Goal: Task Accomplishment & Management: Use online tool/utility

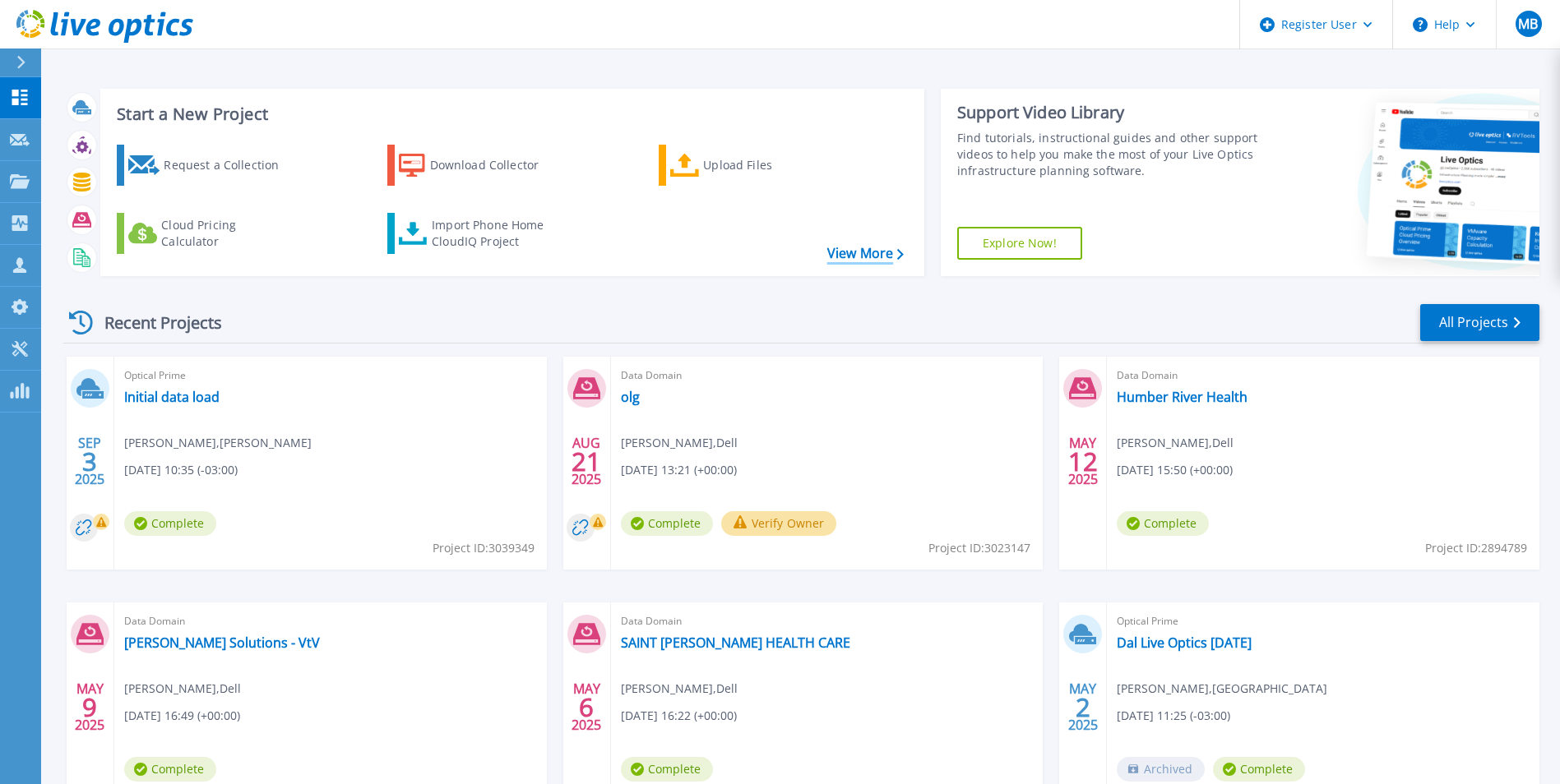
click at [862, 251] on link "View More" at bounding box center [866, 253] width 77 height 16
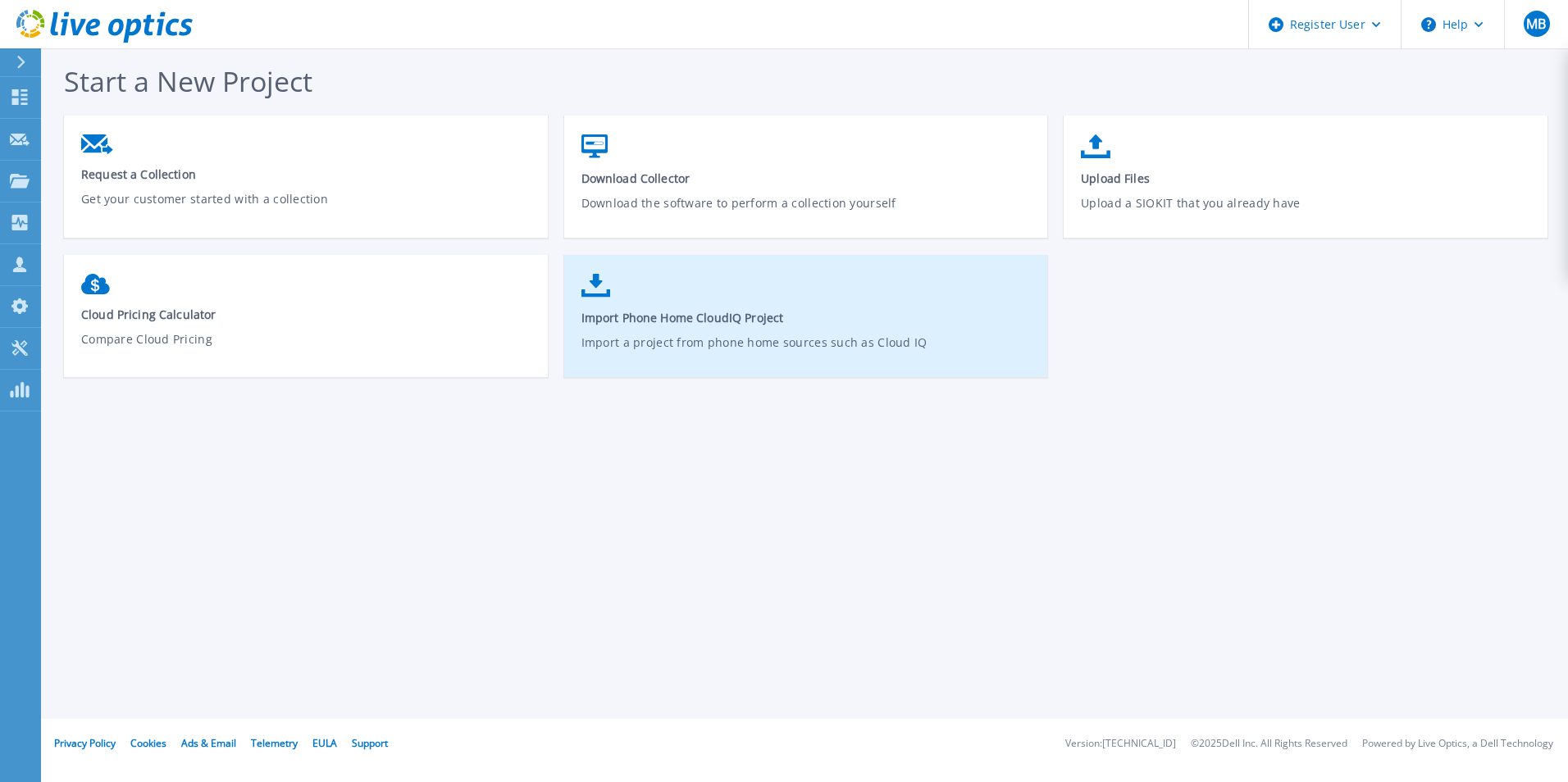
click at [714, 327] on link "Import Phone Home CloudIQ Project Import a project from phone home sources such…" at bounding box center [806, 324] width 484 height 117
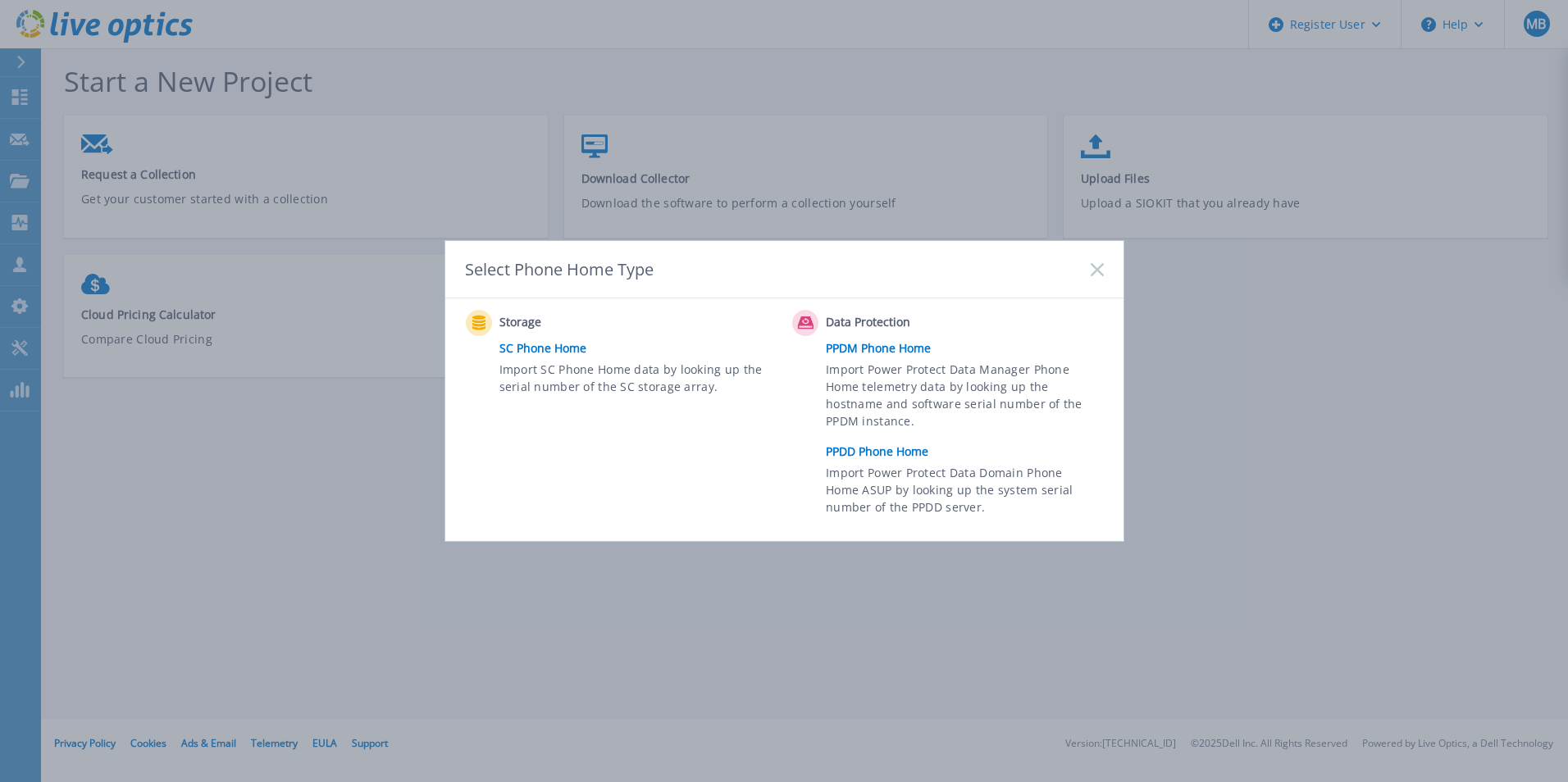
click at [909, 453] on link "PPDD Phone Home" at bounding box center [968, 452] width 286 height 25
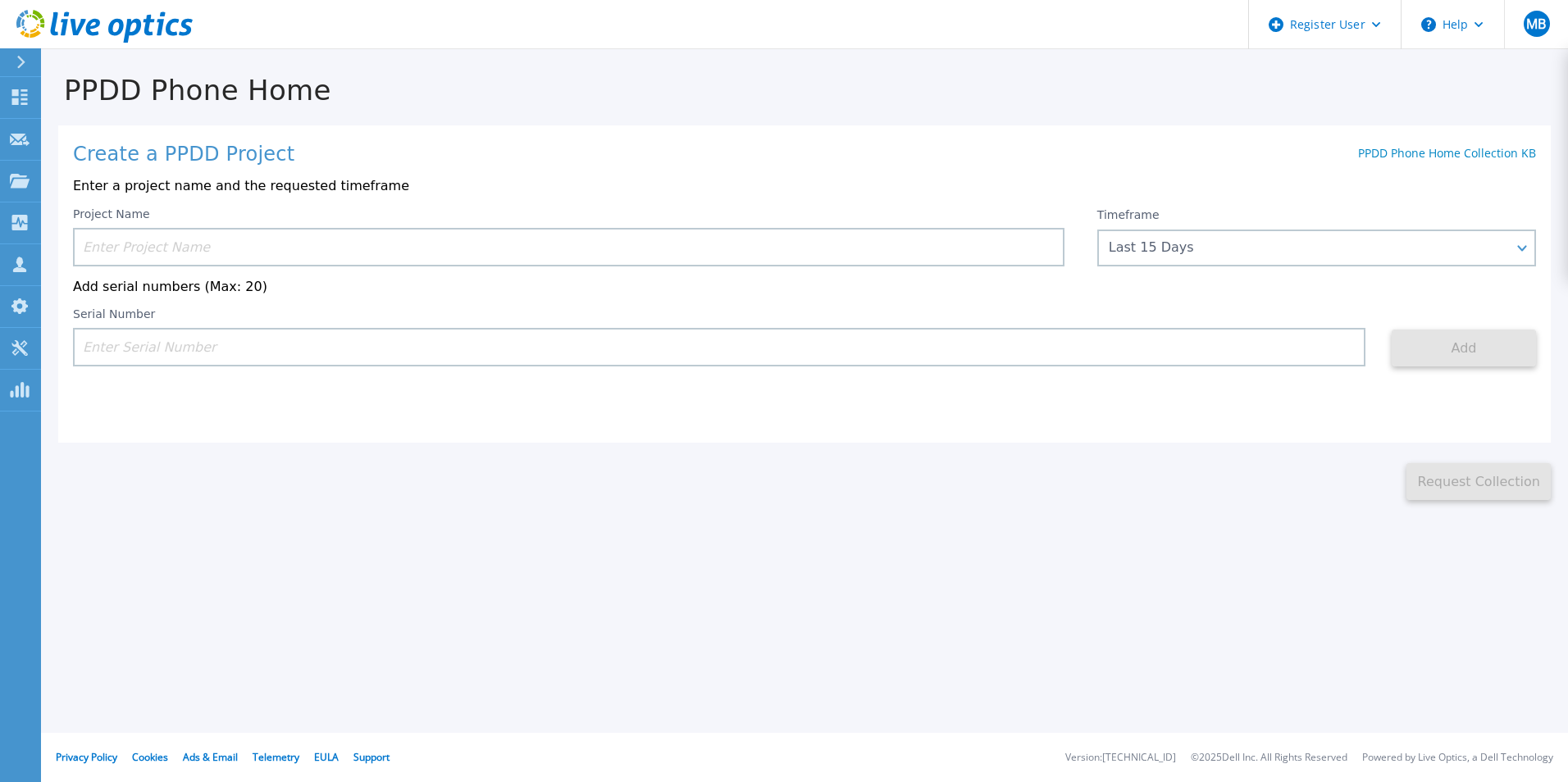
click at [254, 248] on input at bounding box center [568, 248] width 991 height 39
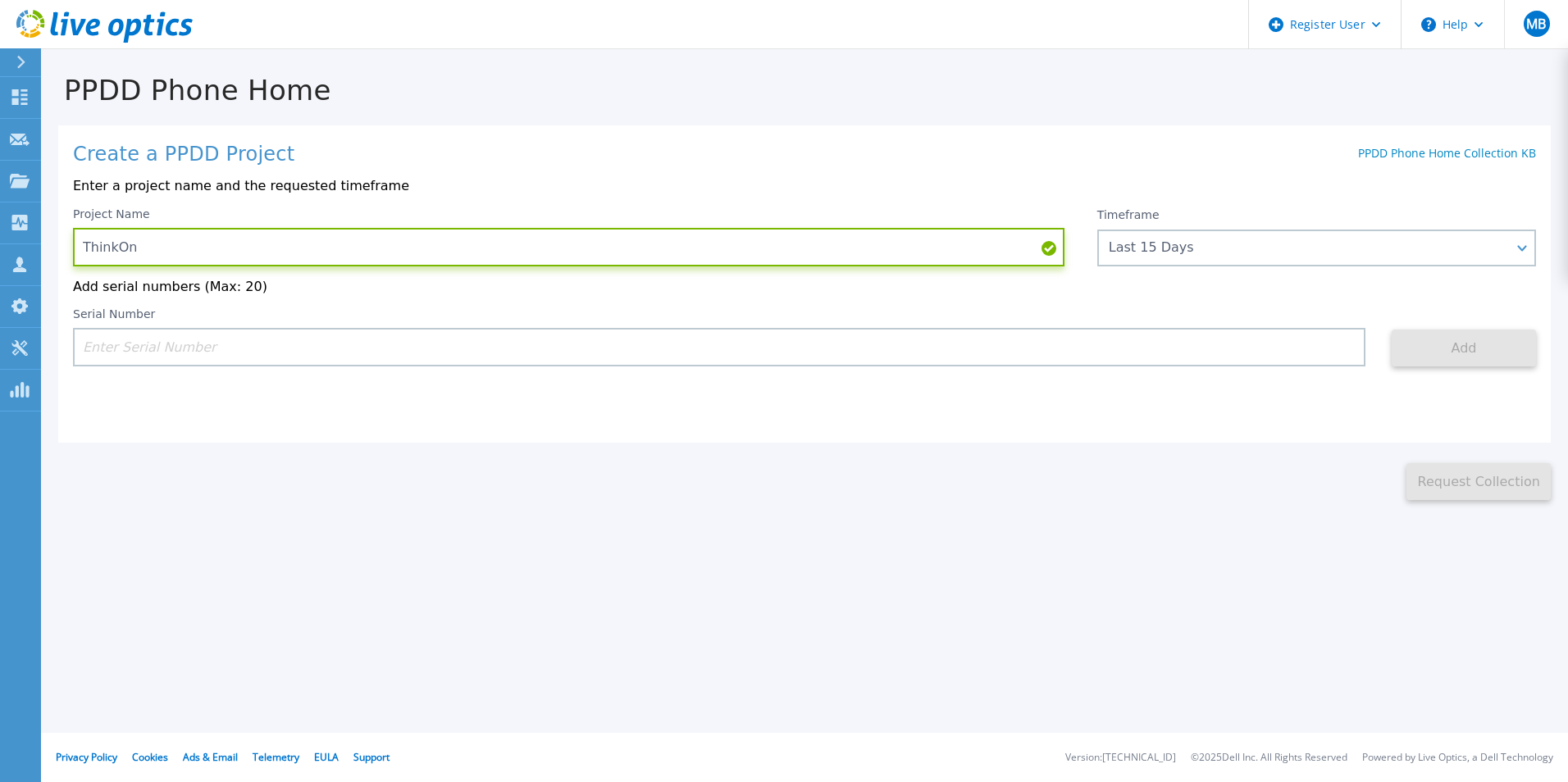
paste input "APX00240413056"
type input "ThinkOn APX00240413056"
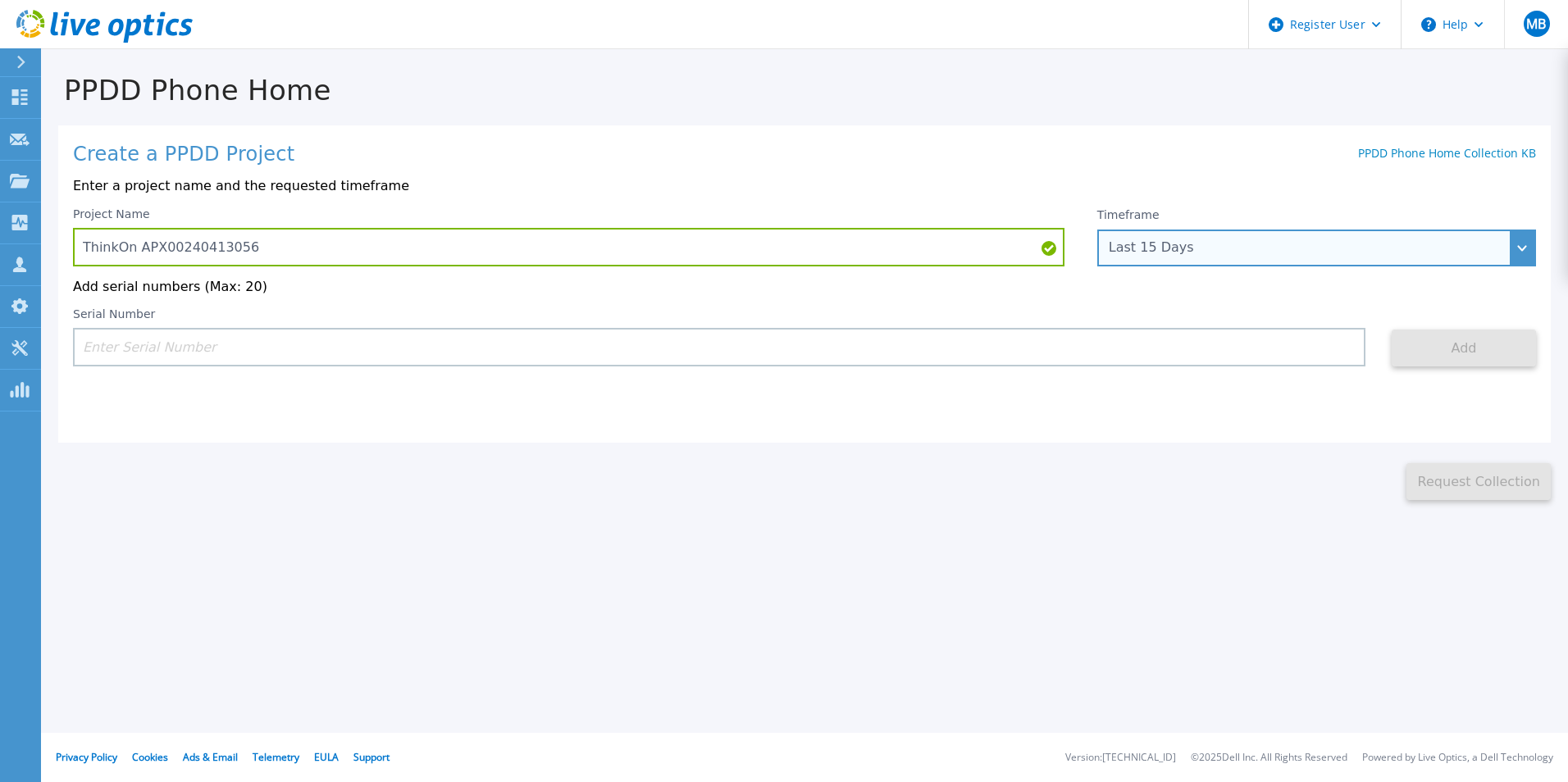
click at [1525, 248] on div "Last 15 Days" at bounding box center [1316, 248] width 439 height 37
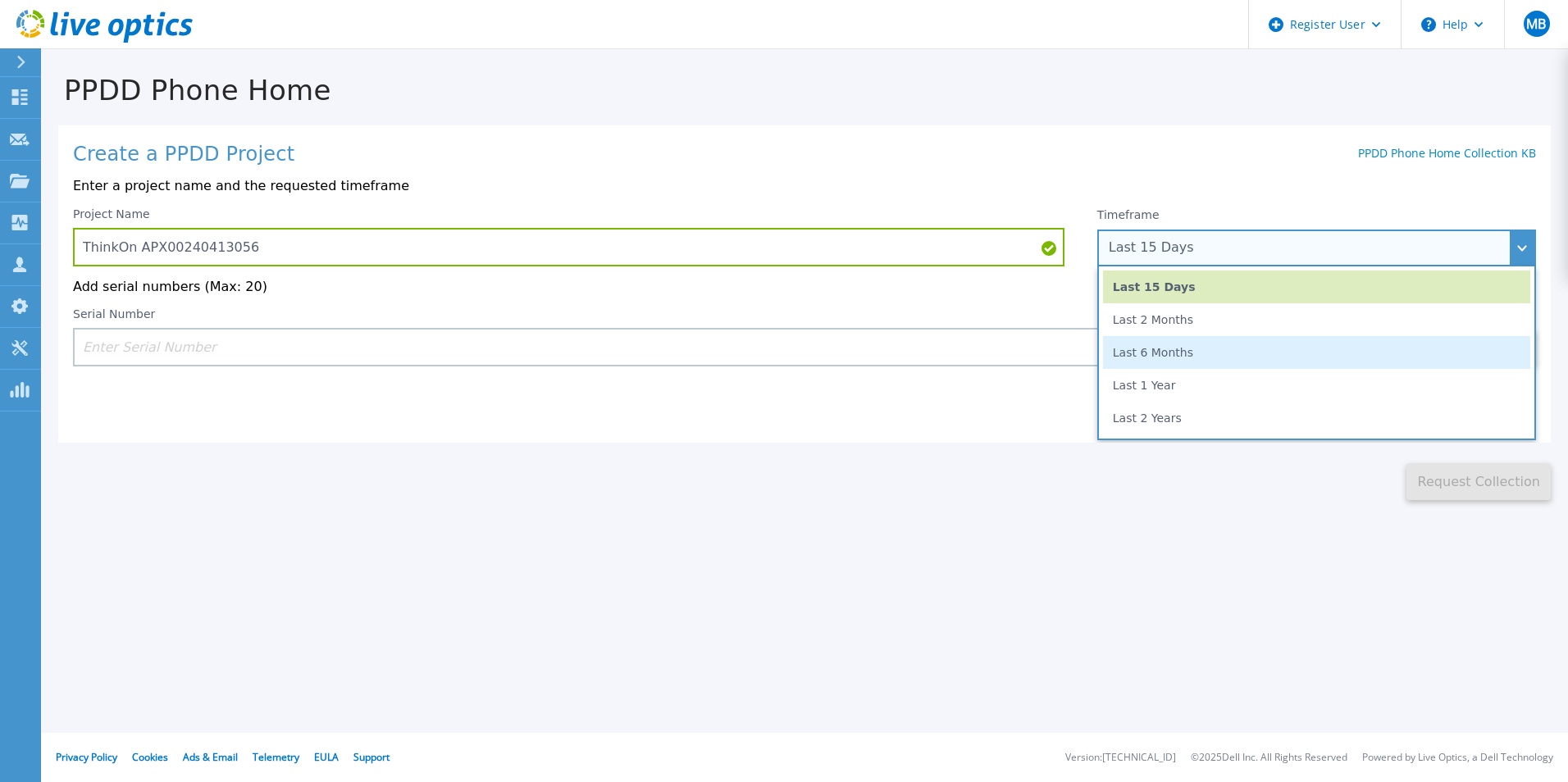
click at [1307, 346] on li "Last 6 Months" at bounding box center [1316, 352] width 427 height 32
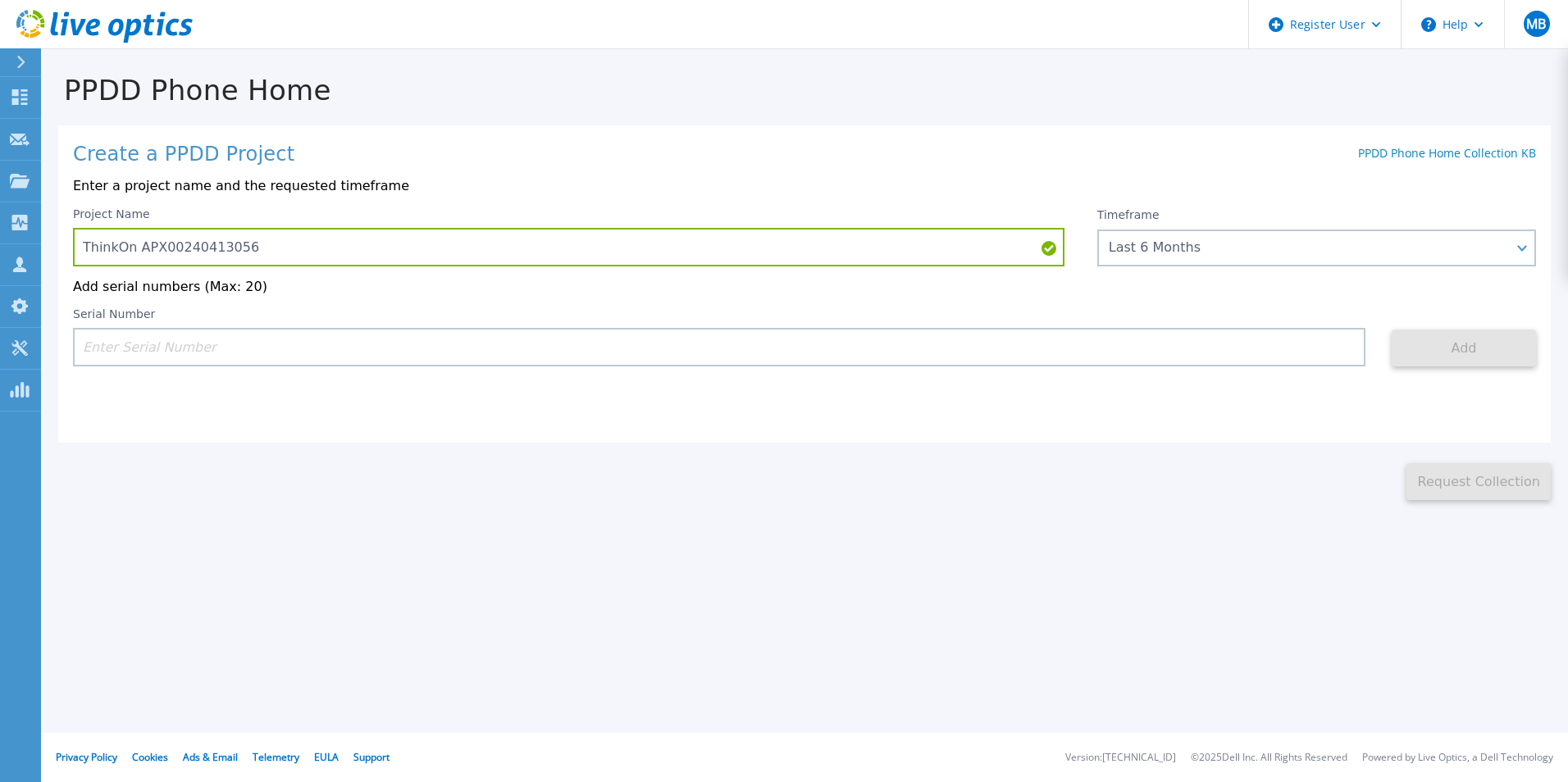
click at [247, 351] on input at bounding box center [719, 348] width 1292 height 39
paste input "APX00240413056"
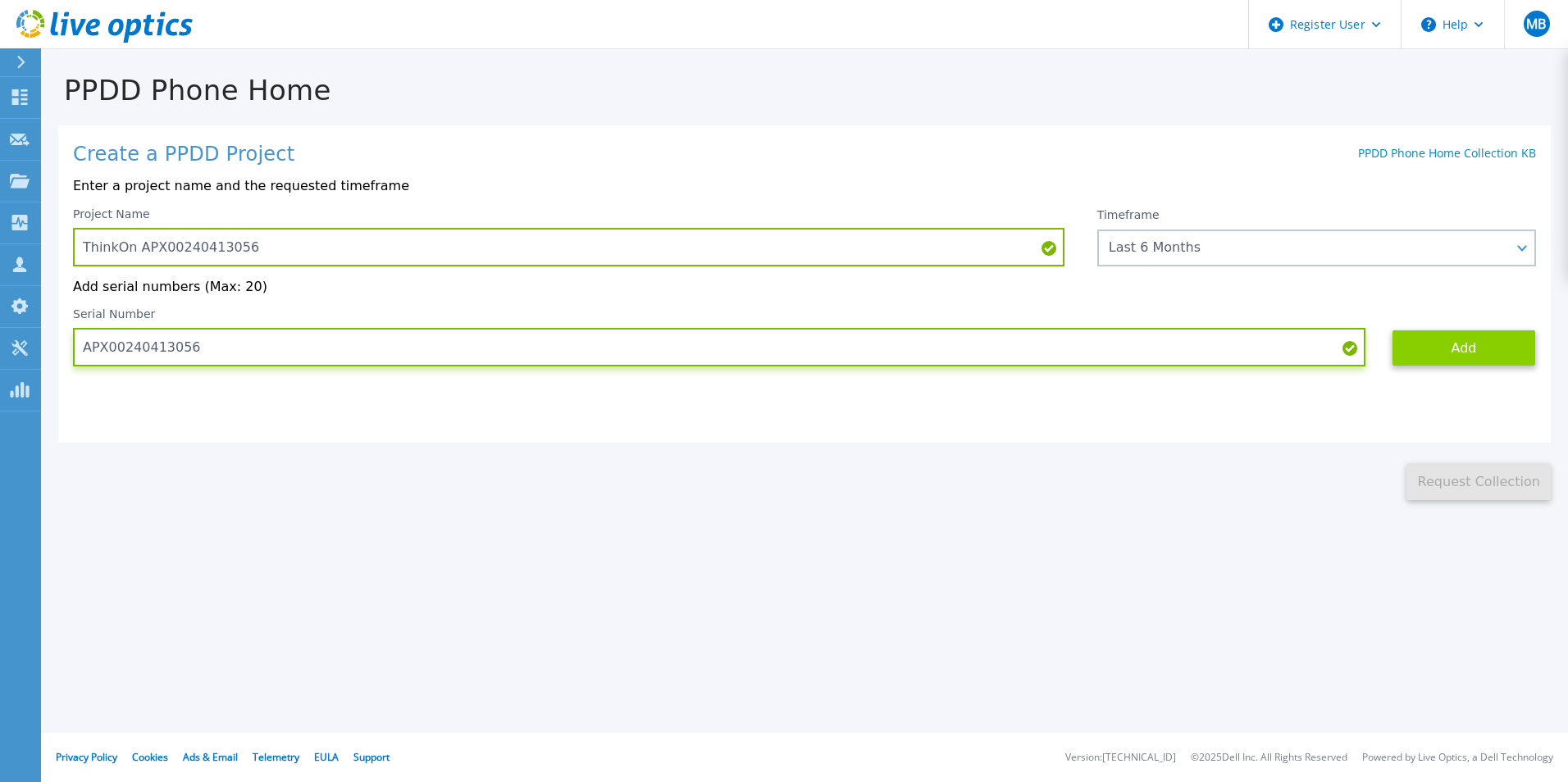
type input "APX00240413056"
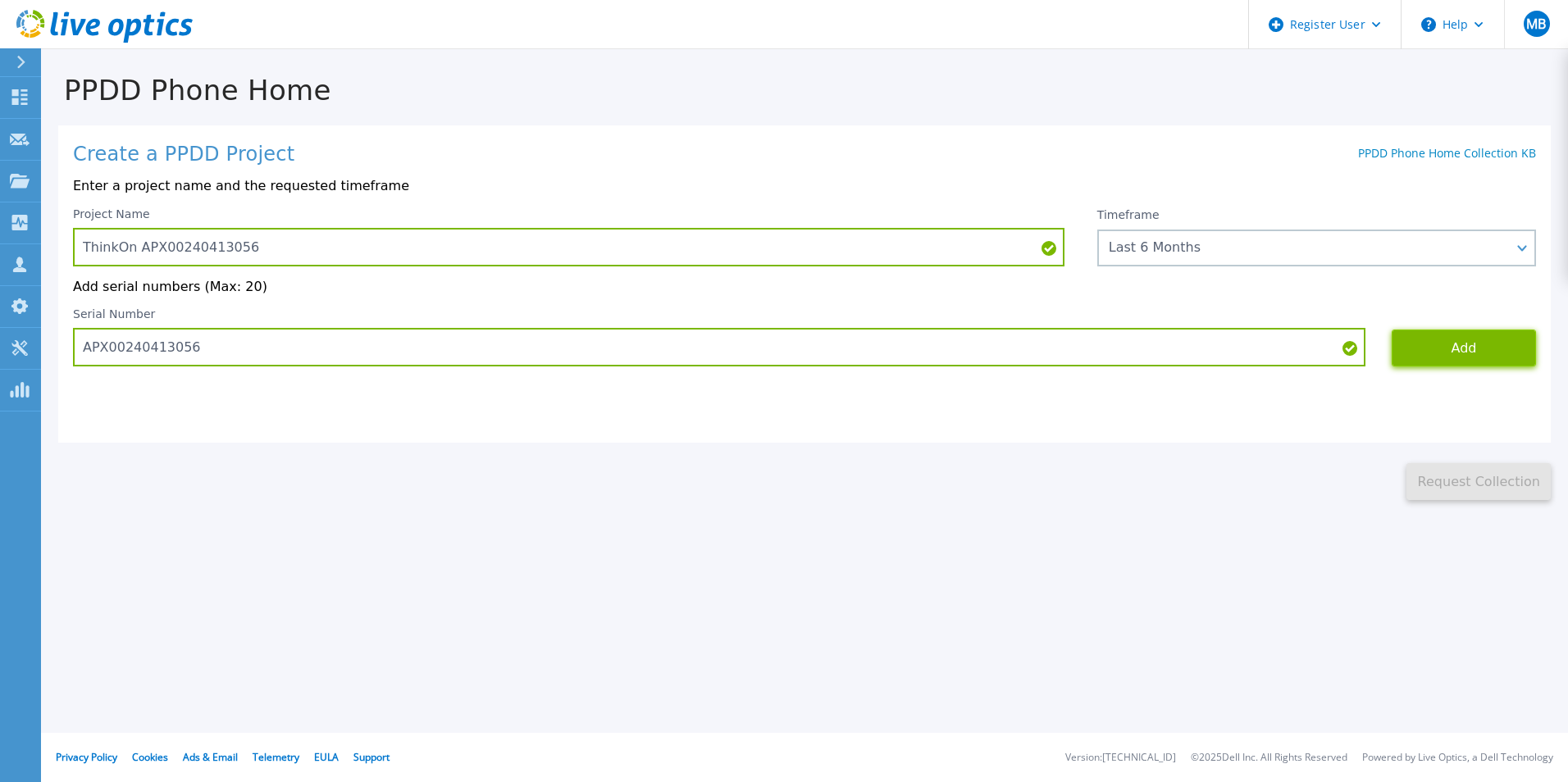
click at [1472, 350] on button "Add" at bounding box center [1464, 348] width 144 height 37
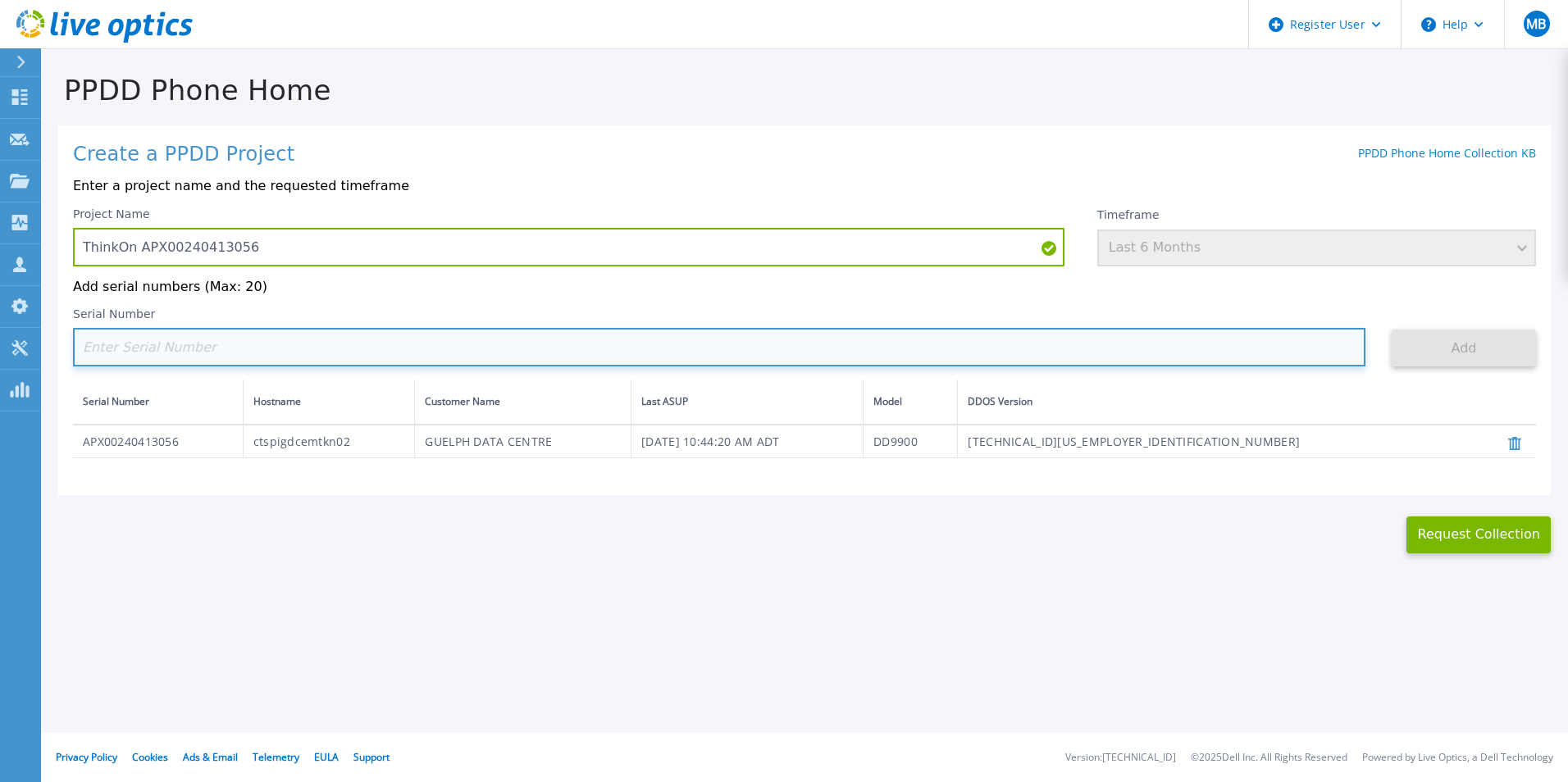
click at [392, 345] on input at bounding box center [719, 348] width 1292 height 39
paste input "APM01204907976"
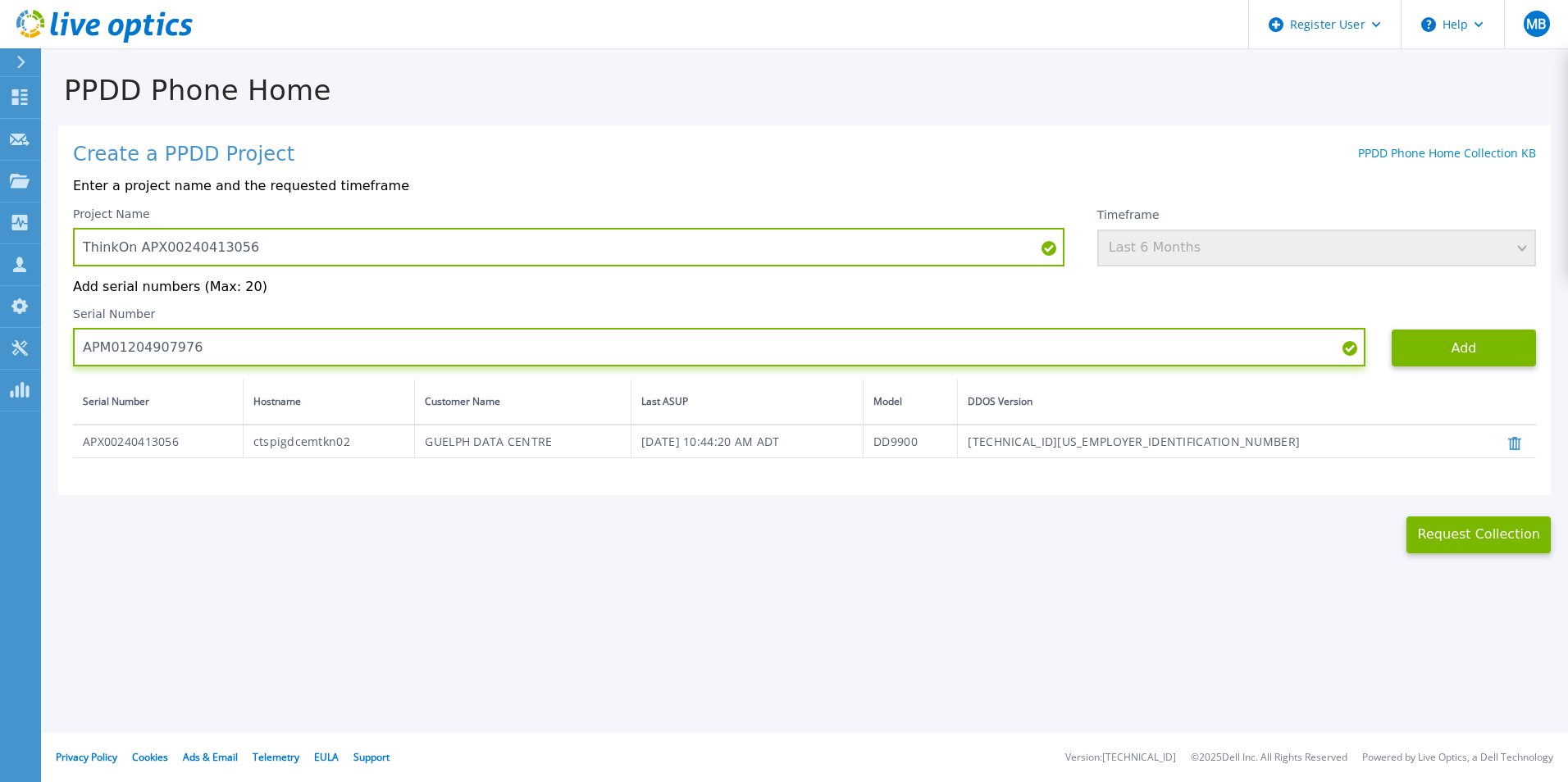
type input "APM01204907976"
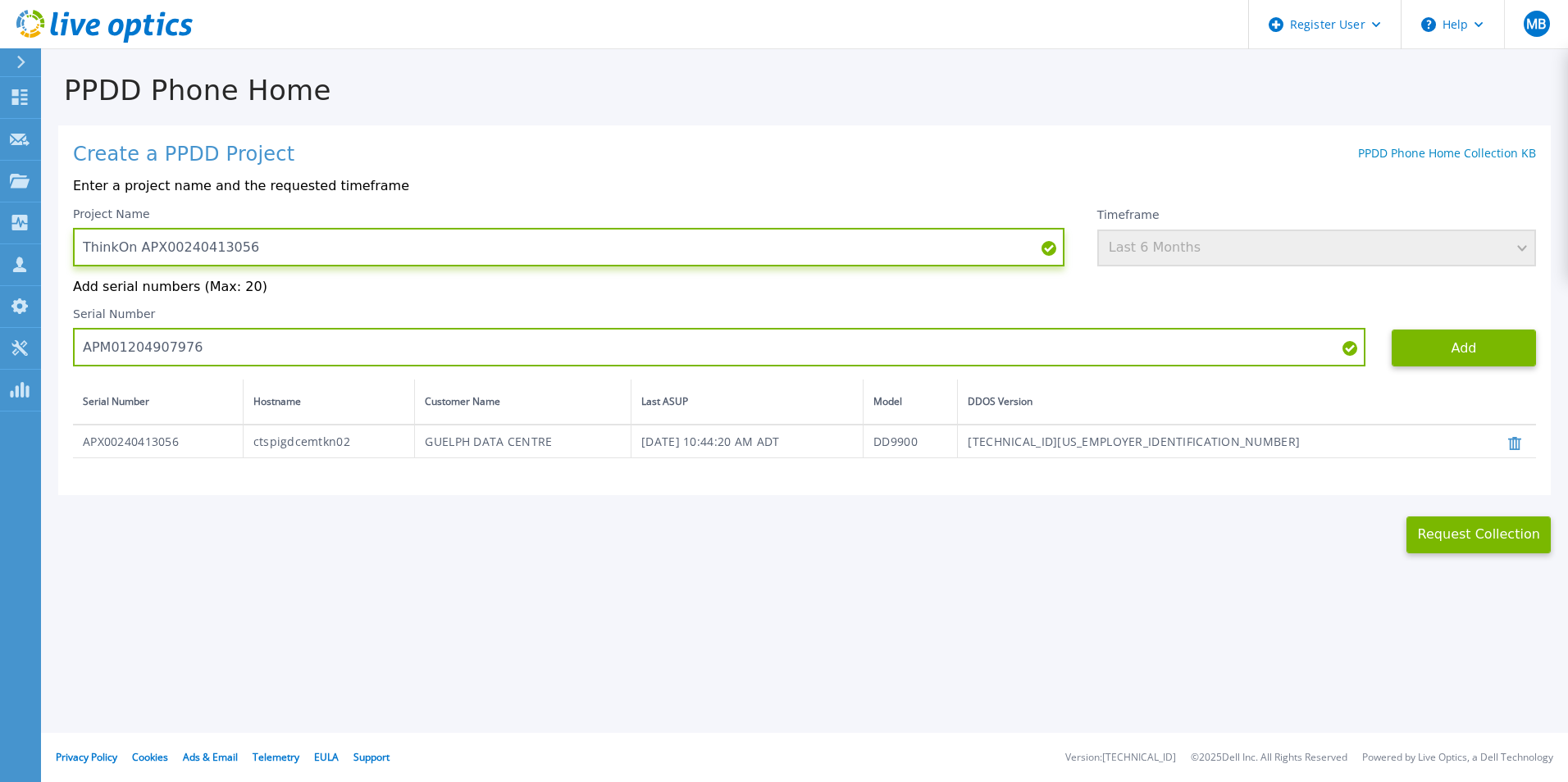
click at [389, 247] on input "ThinkOn APX00240413056" at bounding box center [568, 248] width 991 height 39
paste input "APM01204907976"
type input "ThinkOn APX00240413056 APM01204907976"
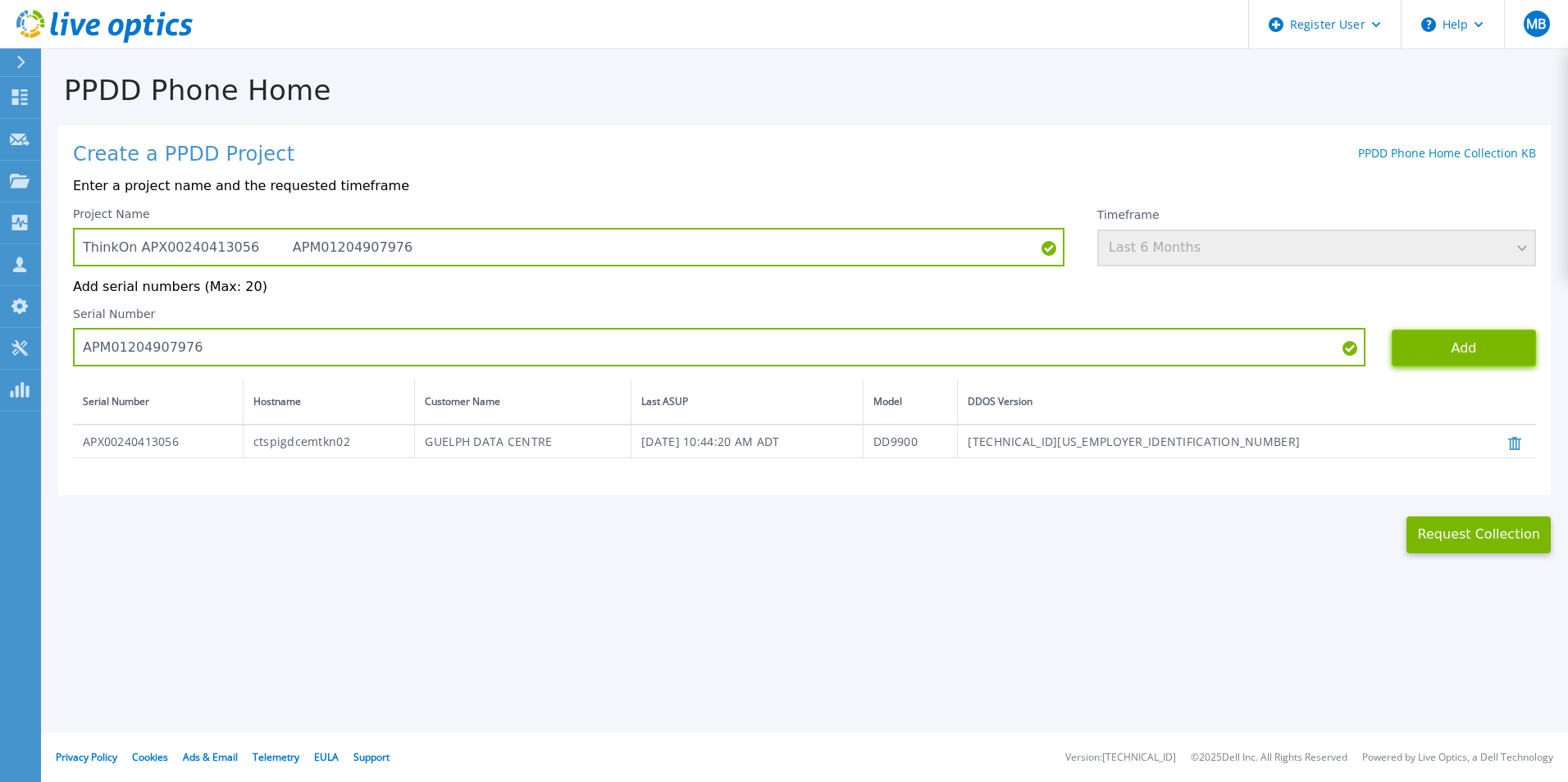
click at [1451, 353] on button "Add" at bounding box center [1464, 348] width 144 height 37
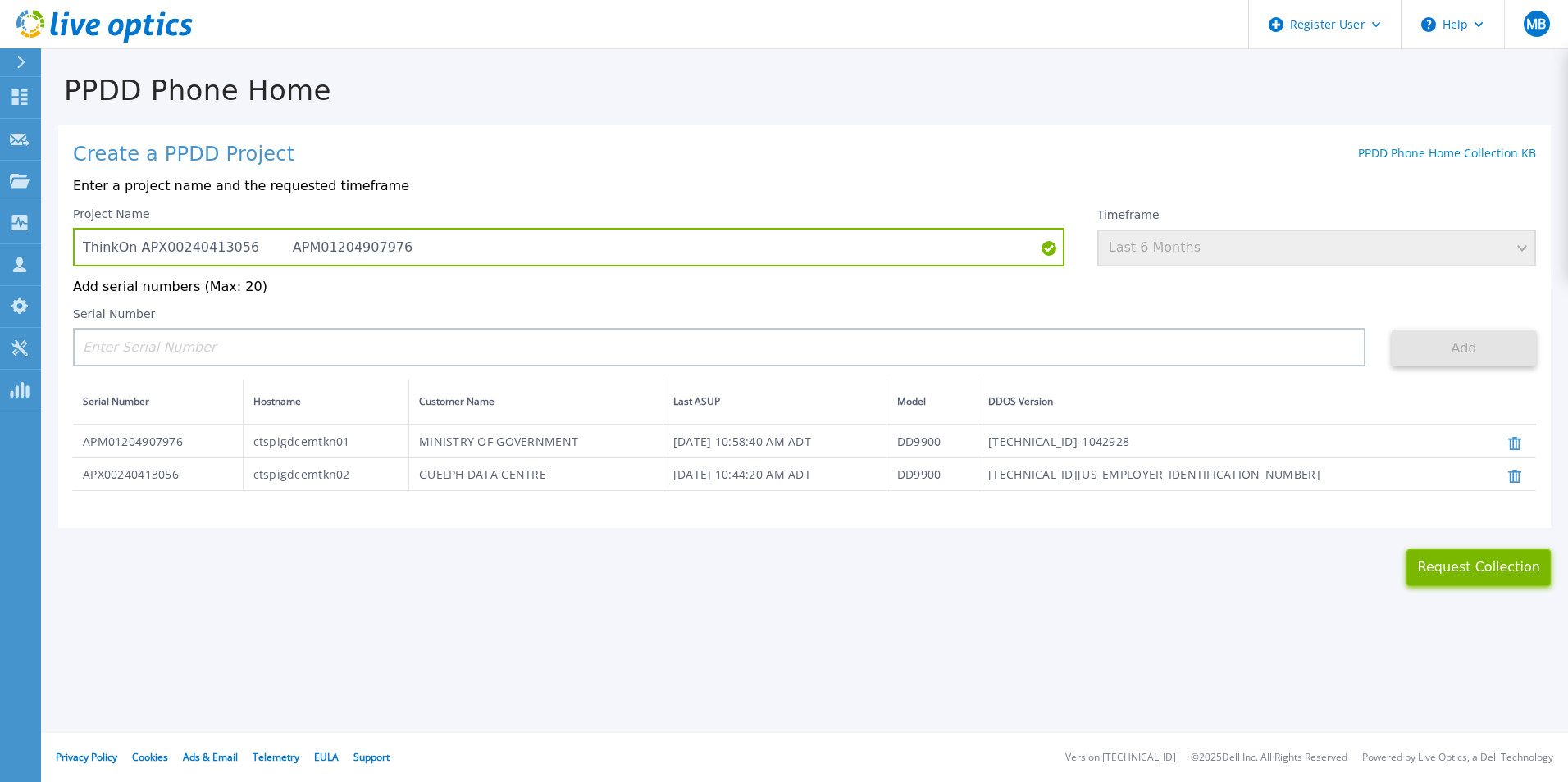
click at [1473, 574] on button "Request Collection" at bounding box center [1478, 568] width 144 height 37
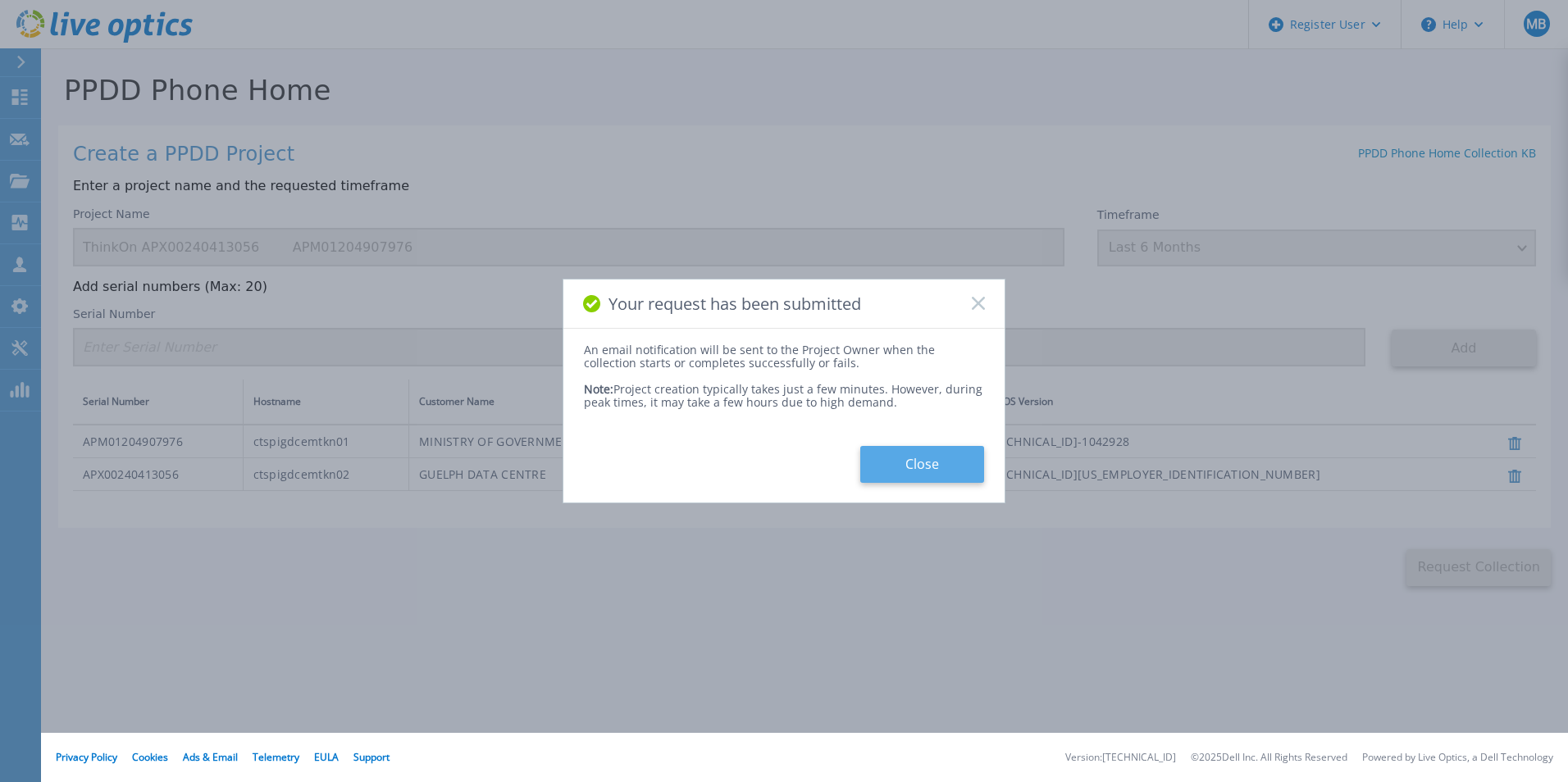
click at [928, 465] on button "Close" at bounding box center [922, 465] width 124 height 37
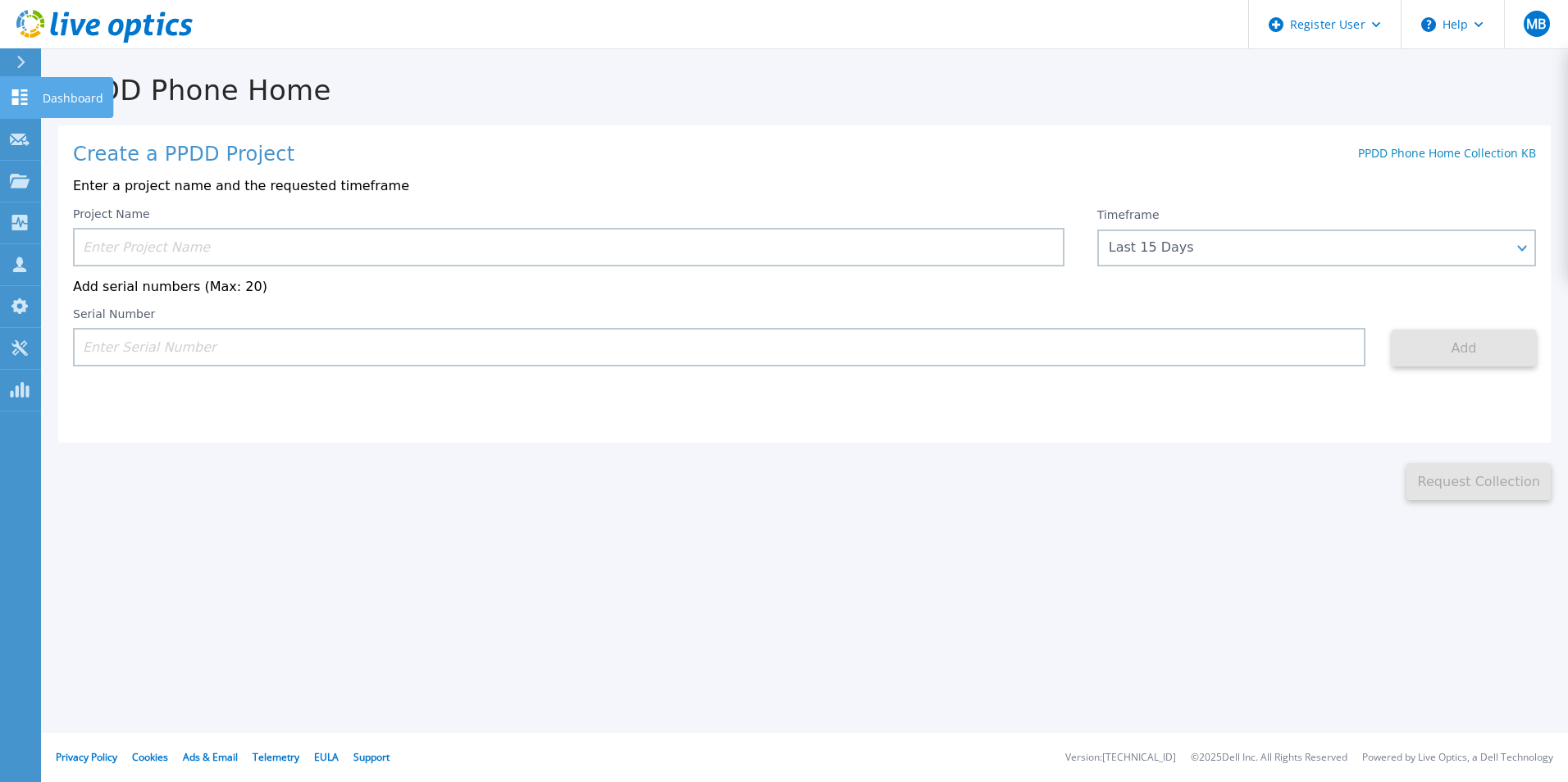
click at [43, 98] on p "Dashboard" at bounding box center [73, 98] width 61 height 43
